Goal: Navigation & Orientation: Find specific page/section

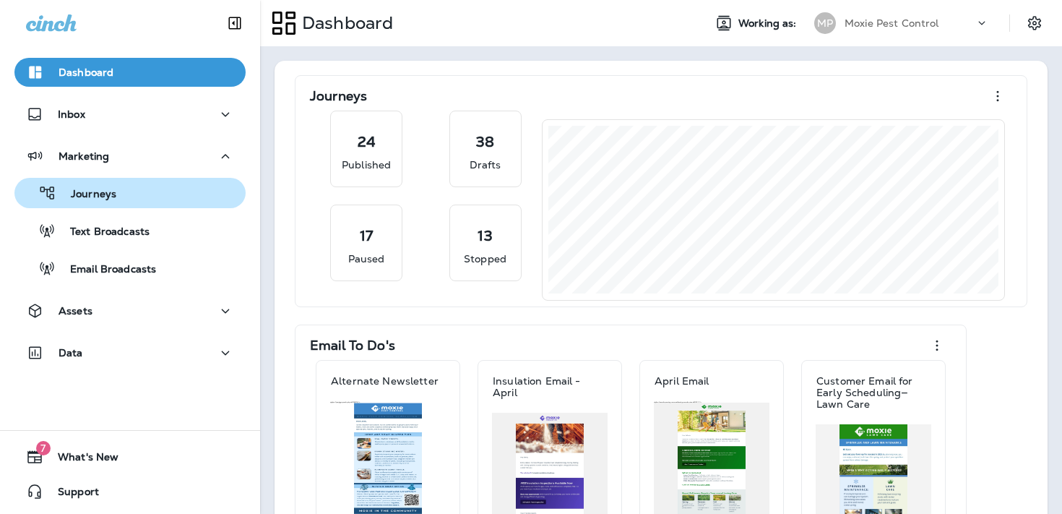
click at [114, 188] on p "Journeys" at bounding box center [86, 195] width 60 height 14
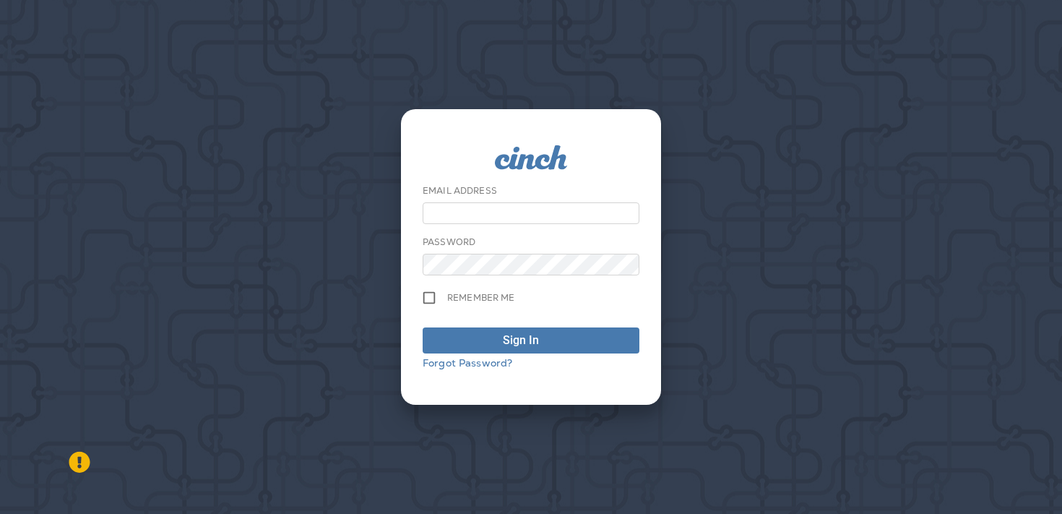
type input "**********"
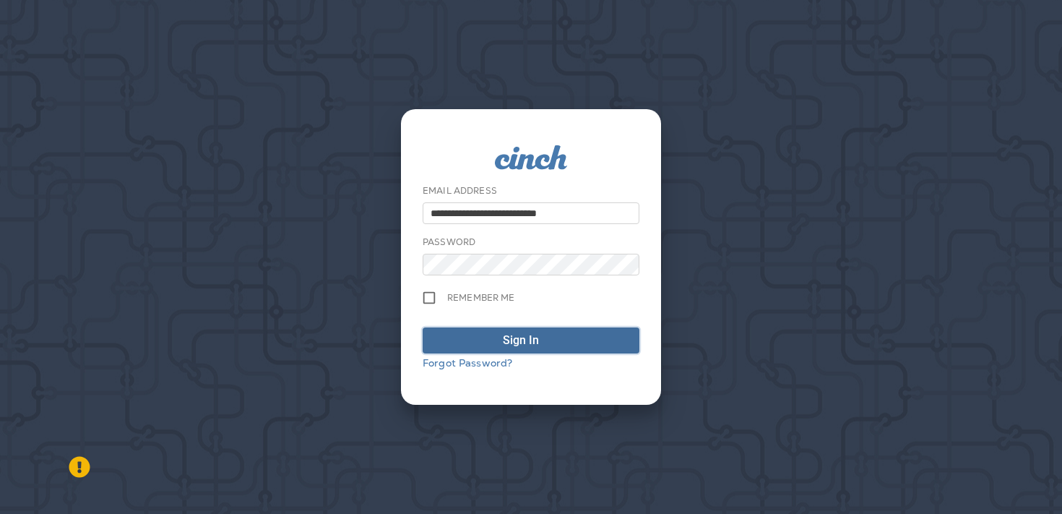
click at [539, 343] on div "Sign In" at bounding box center [531, 340] width 56 height 17
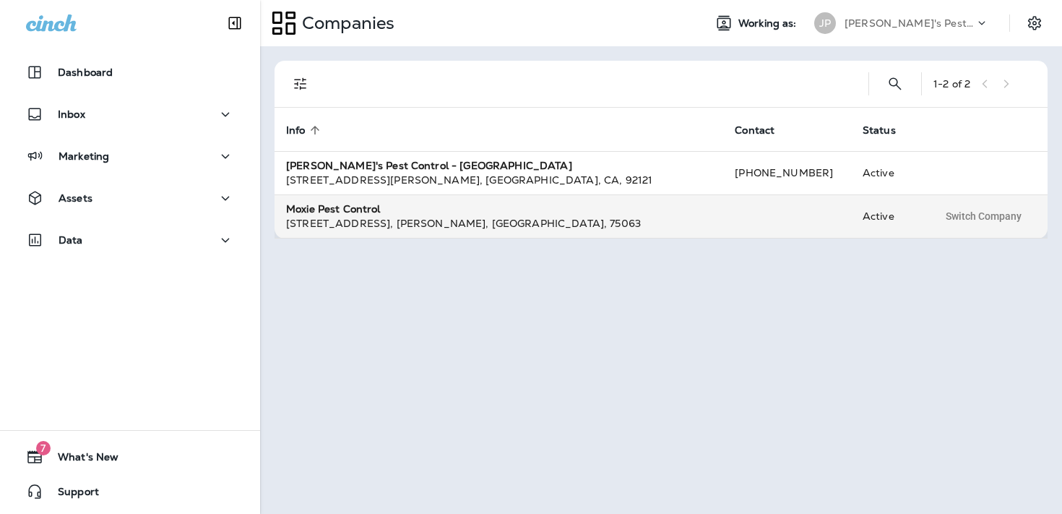
click at [565, 214] on div "Moxie Pest Control" at bounding box center [499, 209] width 426 height 14
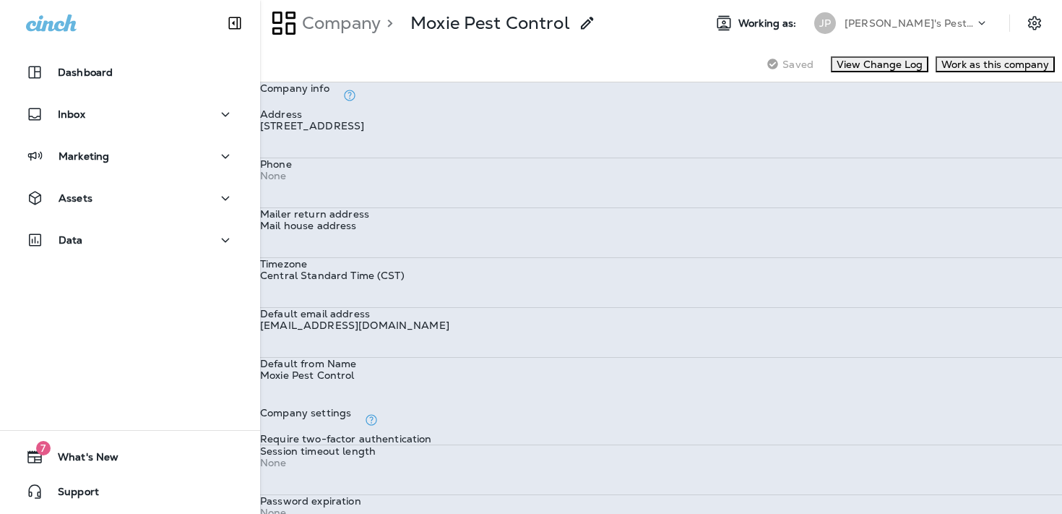
click at [898, 25] on p "[PERSON_NAME]'s Pest Control - [GEOGRAPHIC_DATA]" at bounding box center [910, 23] width 130 height 12
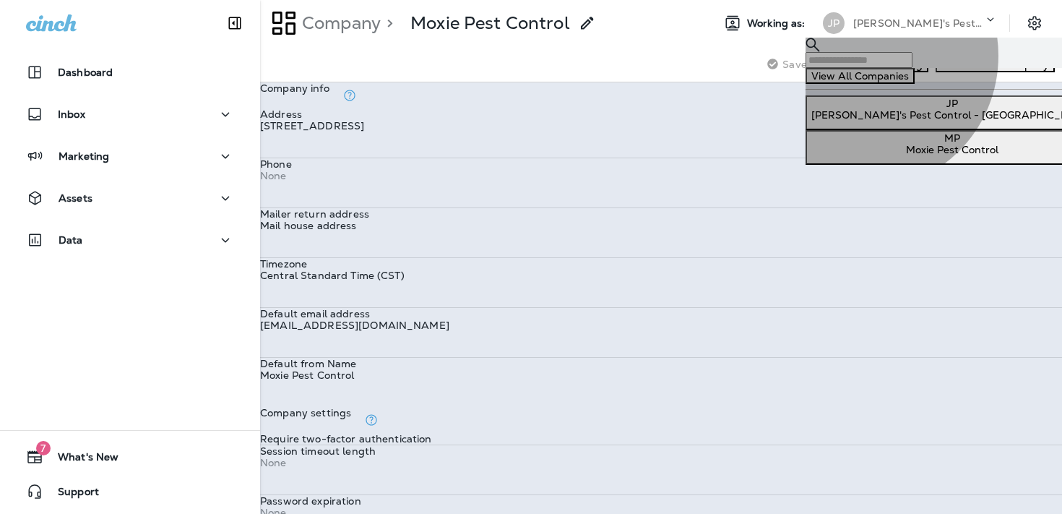
click at [865, 155] on p "Moxie Pest Control" at bounding box center [951, 150] width 281 height 12
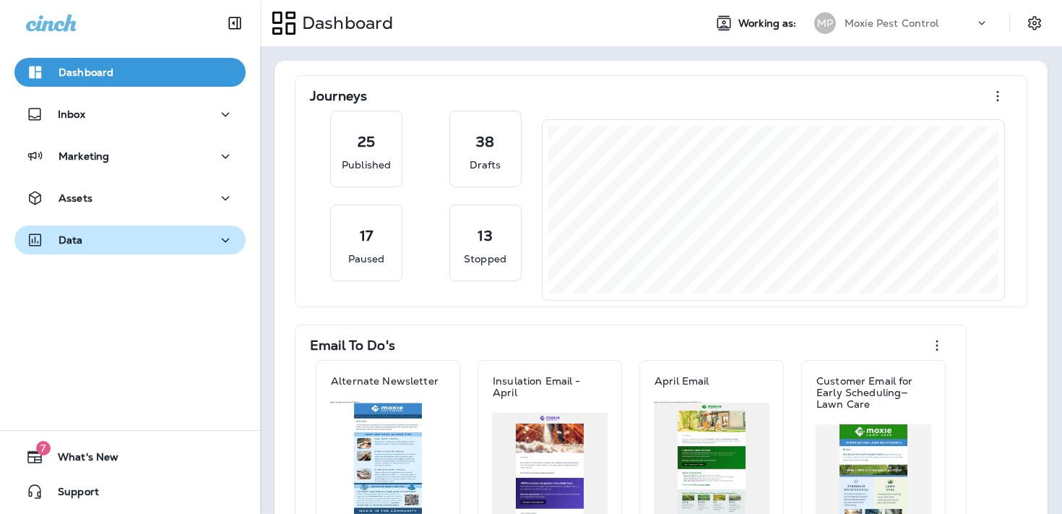
click at [154, 245] on div "Data" at bounding box center [130, 240] width 208 height 18
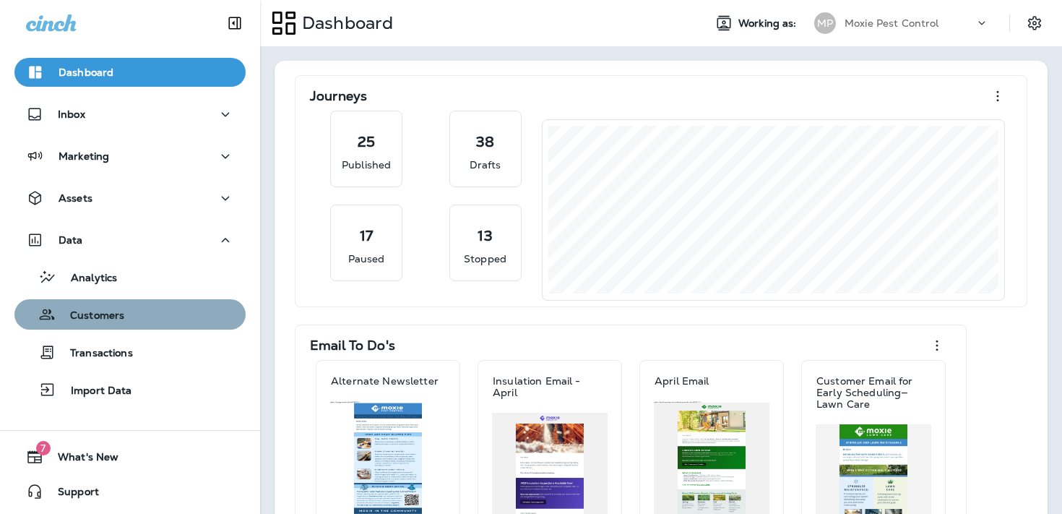
click at [148, 303] on div "Customers" at bounding box center [130, 314] width 220 height 22
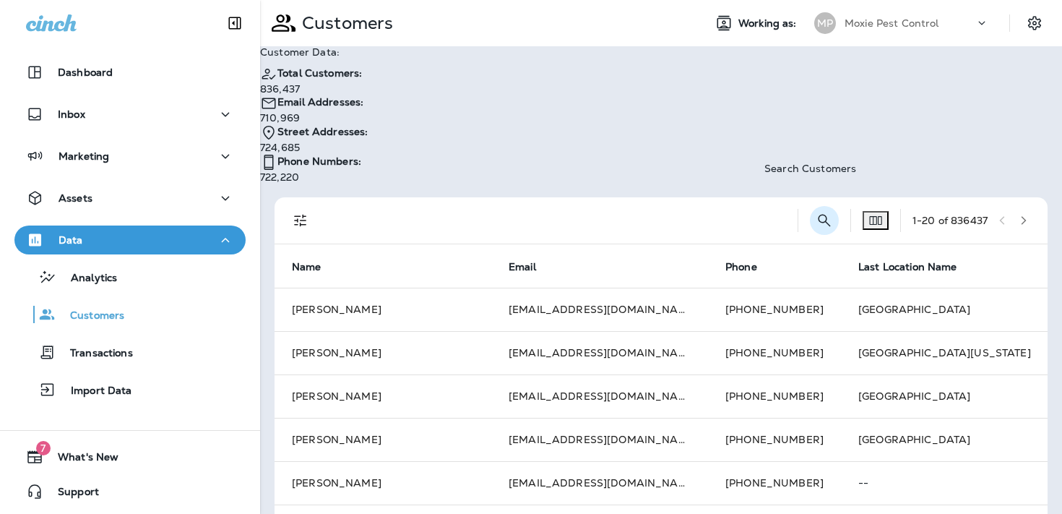
click at [816, 212] on icon "Search Customers" at bounding box center [824, 220] width 17 height 17
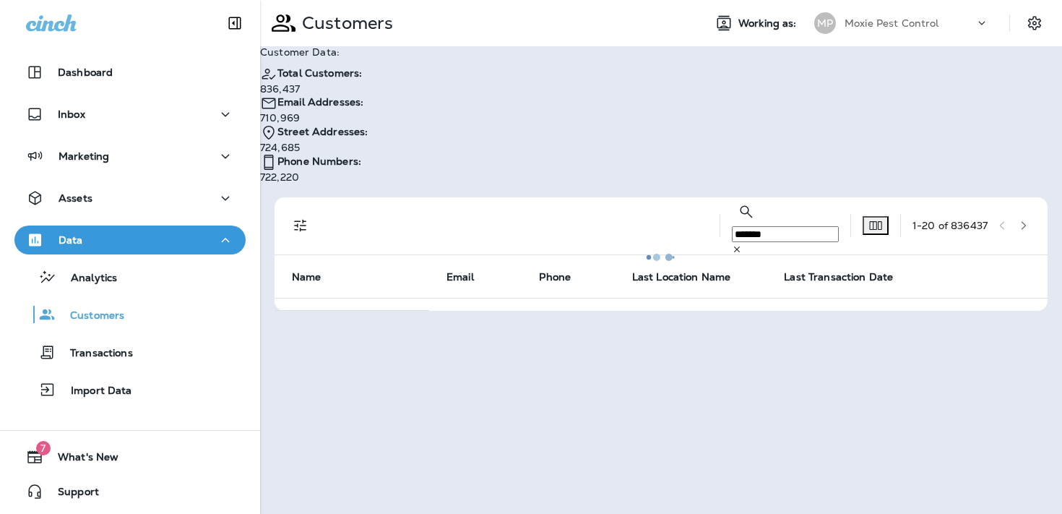
type input "*******"
click at [941, 50] on p "Continue to Dashboard" at bounding box center [998, 44] width 115 height 12
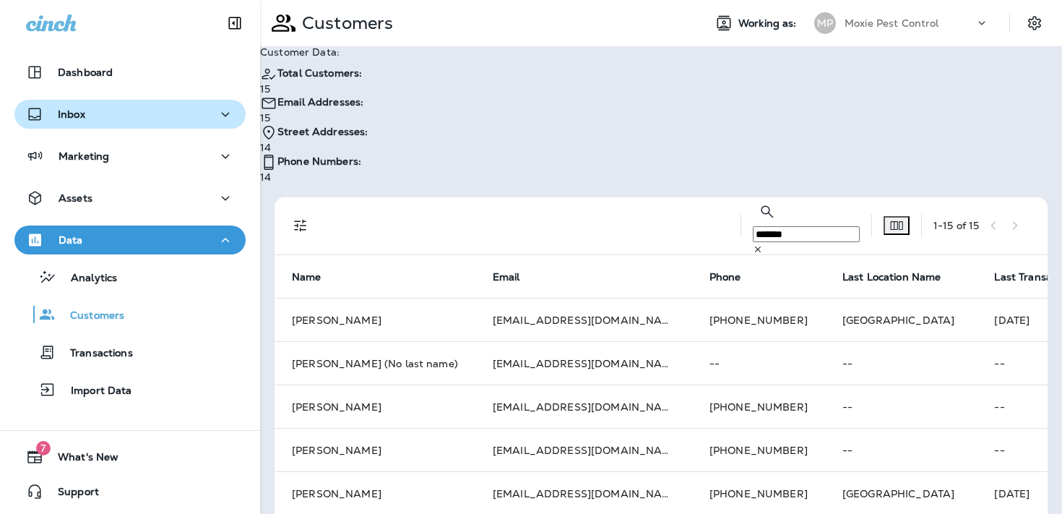
click at [160, 124] on button "Inbox" at bounding box center [129, 114] width 231 height 29
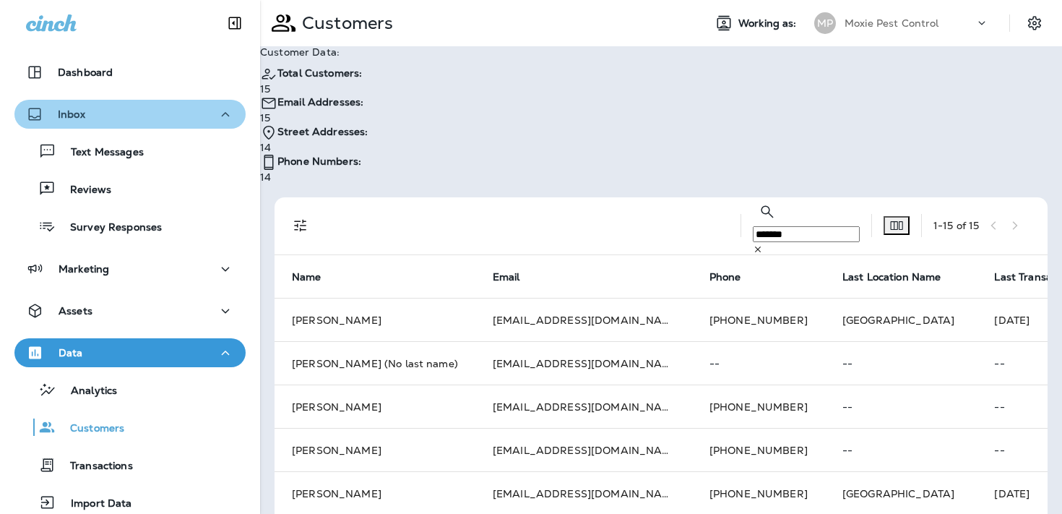
click at [165, 113] on div "Inbox" at bounding box center [130, 114] width 208 height 18
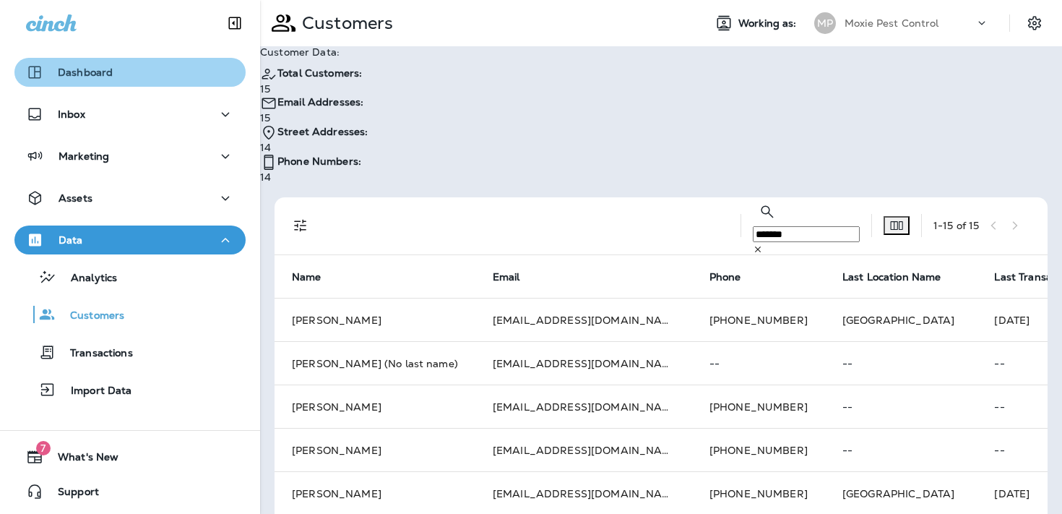
click at [184, 68] on div "Dashboard" at bounding box center [130, 72] width 208 height 17
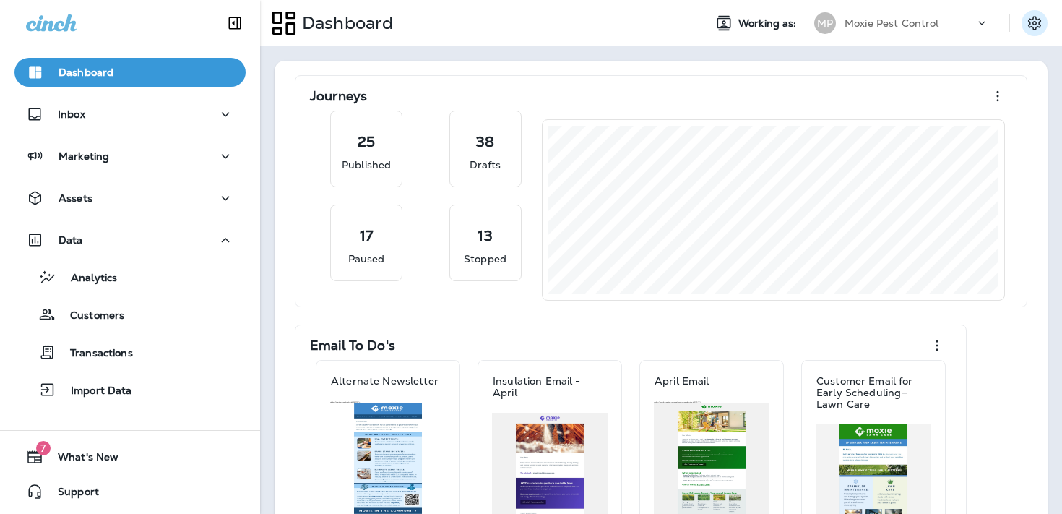
click at [1029, 27] on icon "Settings" at bounding box center [1034, 22] width 17 height 17
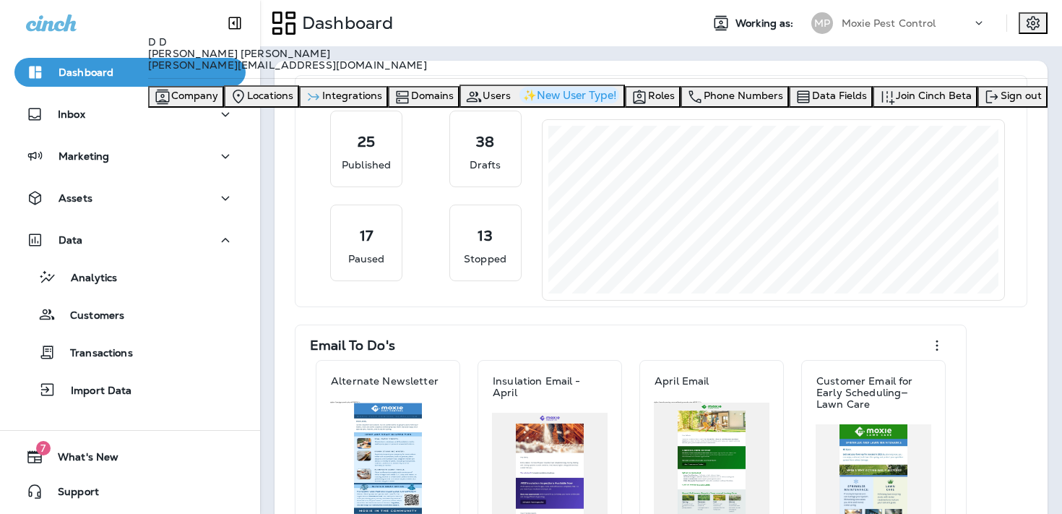
click at [382, 102] on span "Integrations" at bounding box center [352, 95] width 60 height 13
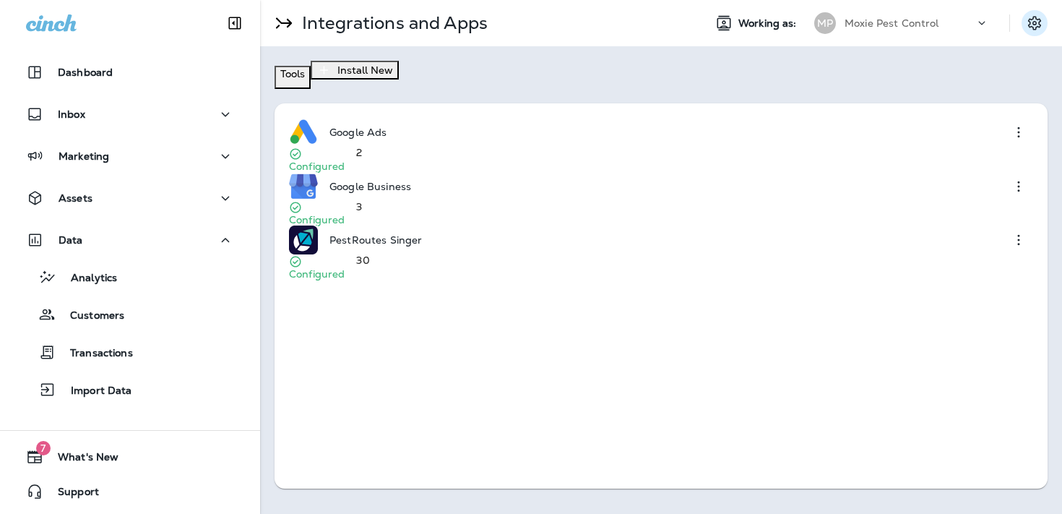
click at [1038, 21] on icon "Settings" at bounding box center [1034, 22] width 17 height 17
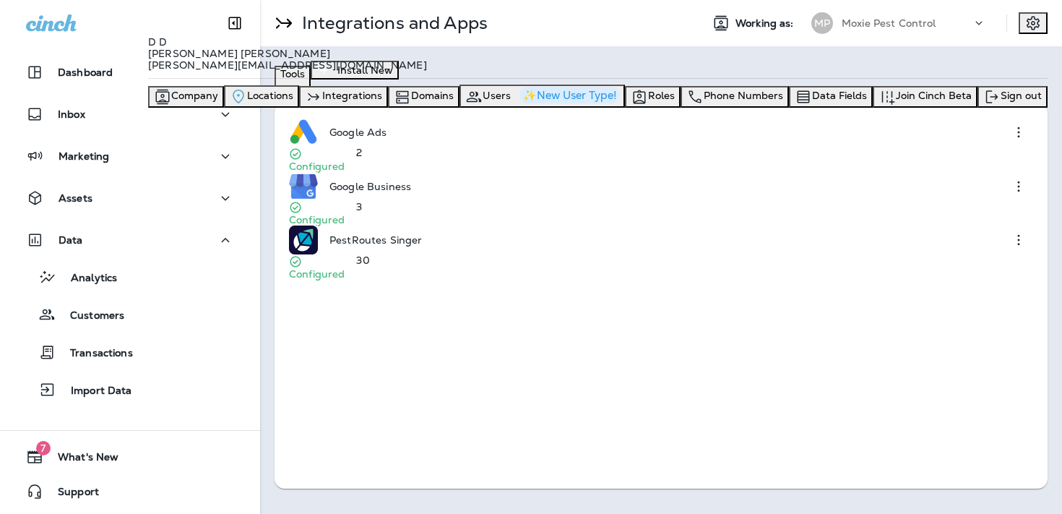
click at [293, 105] on div "Locations" at bounding box center [262, 96] width 64 height 18
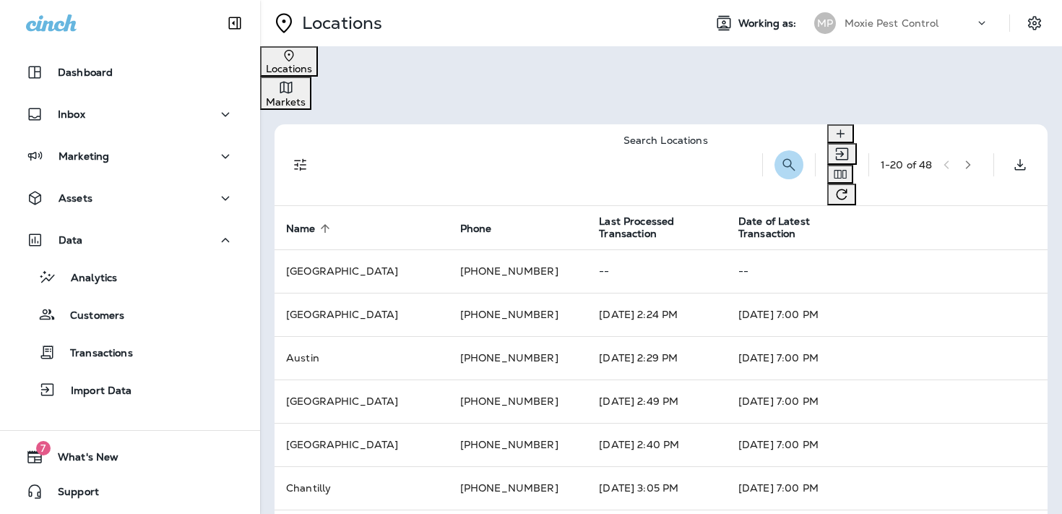
click at [780, 156] on icon "Search Locations" at bounding box center [788, 164] width 17 height 17
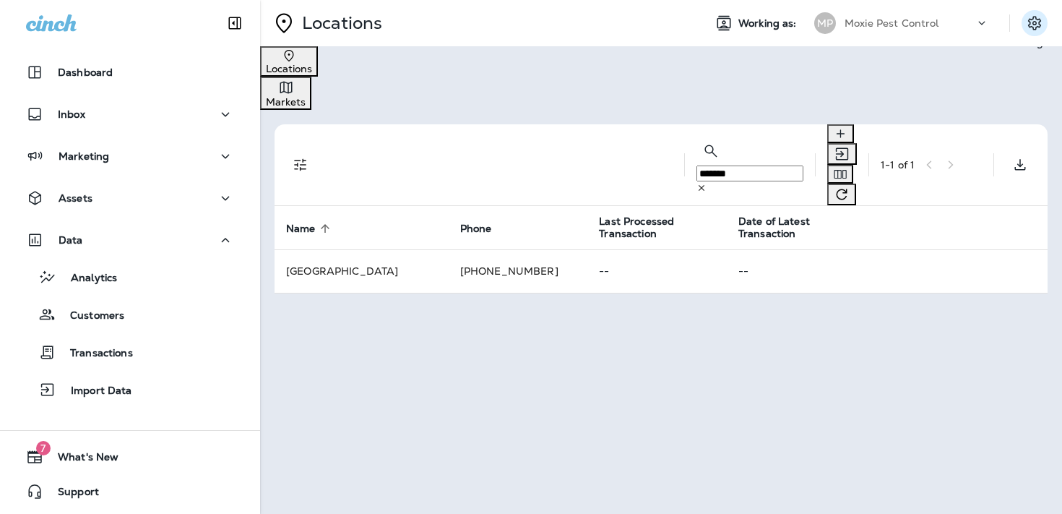
type input "*******"
click at [1031, 21] on icon "Settings" at bounding box center [1034, 22] width 17 height 17
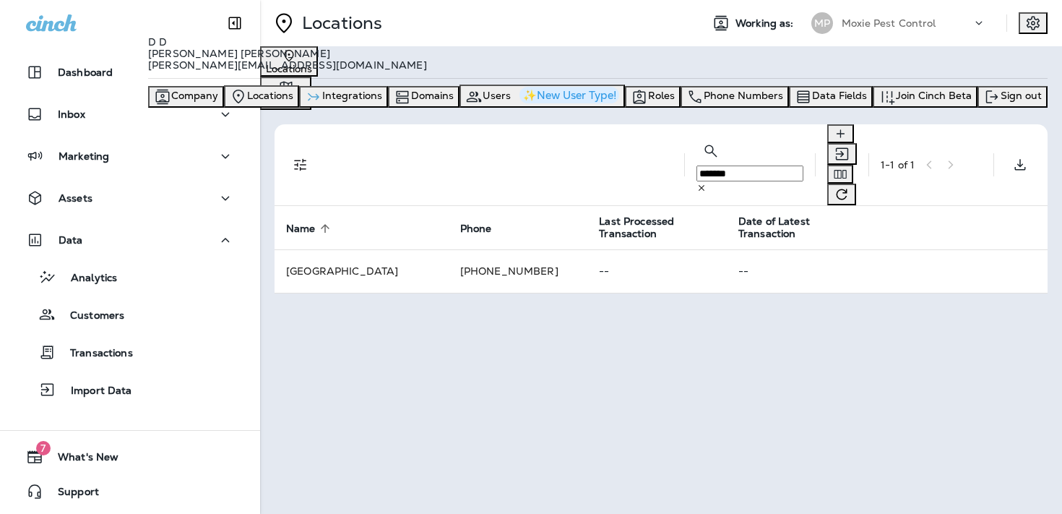
scroll to position [66, 0]
click at [454, 105] on div "Domains" at bounding box center [424, 96] width 60 height 17
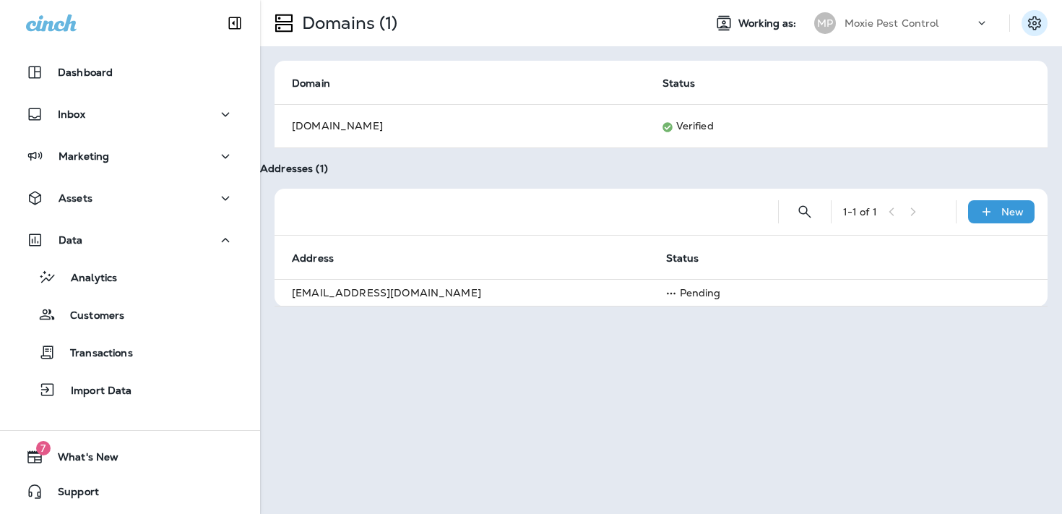
click at [1026, 29] on icon "Settings" at bounding box center [1034, 22] width 17 height 17
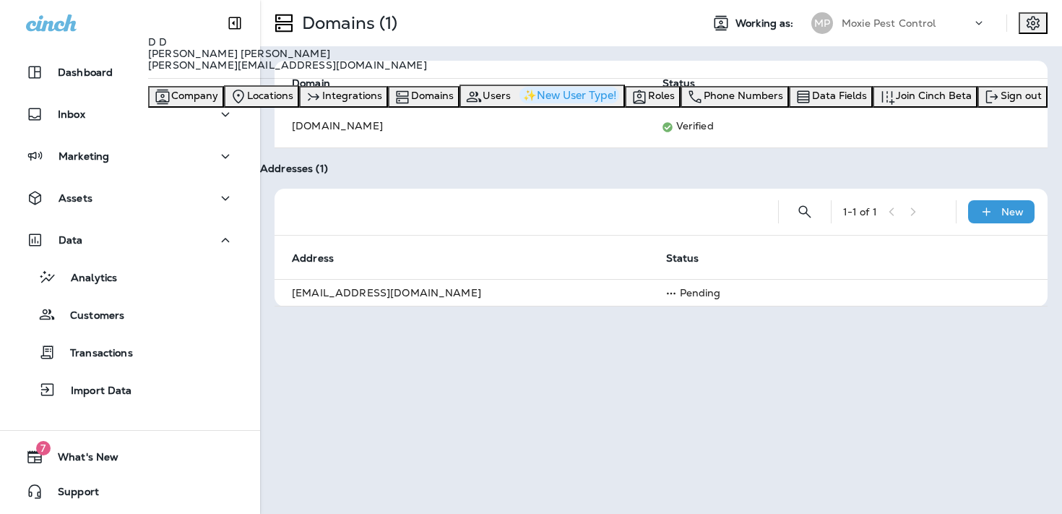
click at [676, 167] on div "Addresses (1)" at bounding box center [661, 169] width 802 height 12
